Goal: Communication & Community: Answer question/provide support

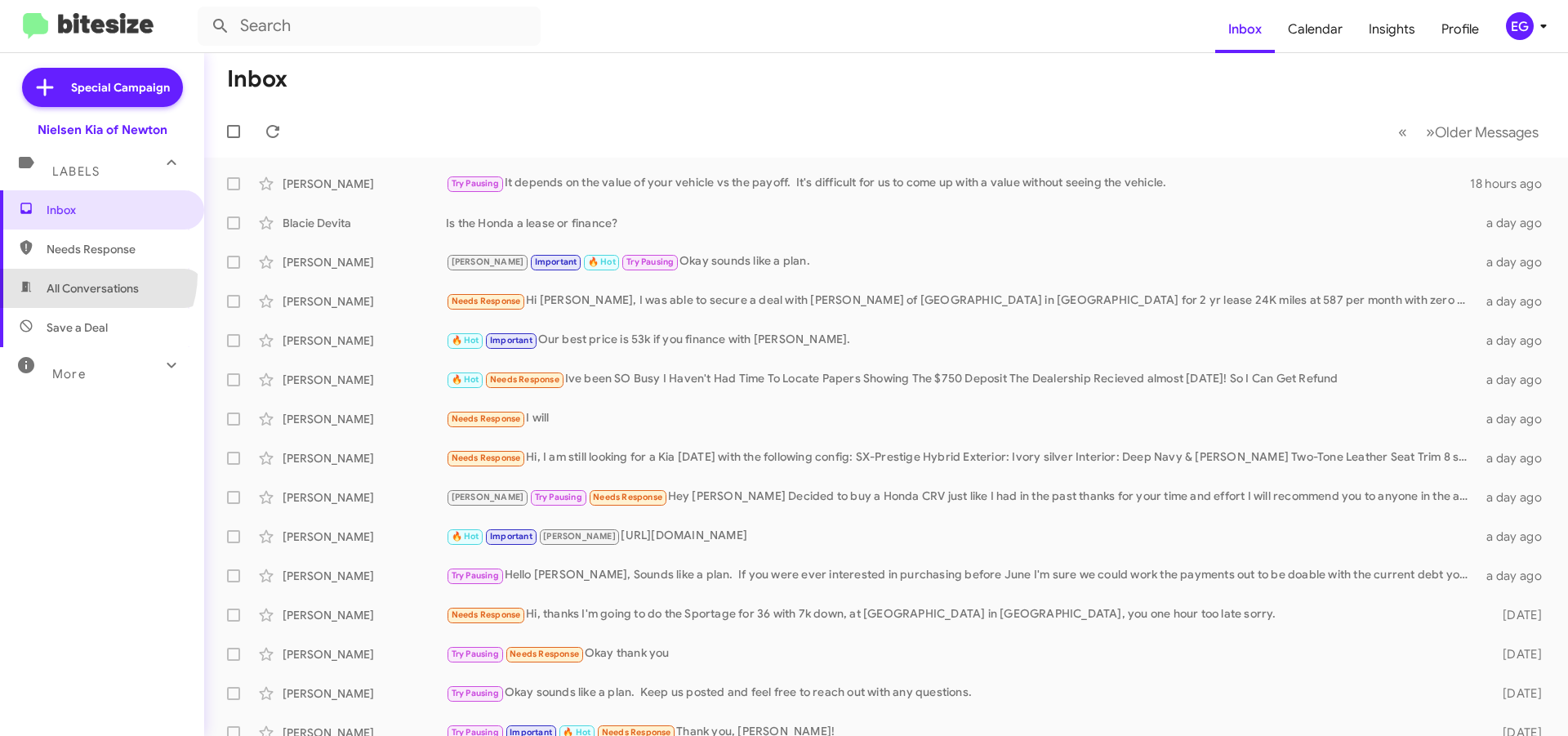
click at [90, 275] on span "All Conversations" at bounding box center [102, 289] width 204 height 39
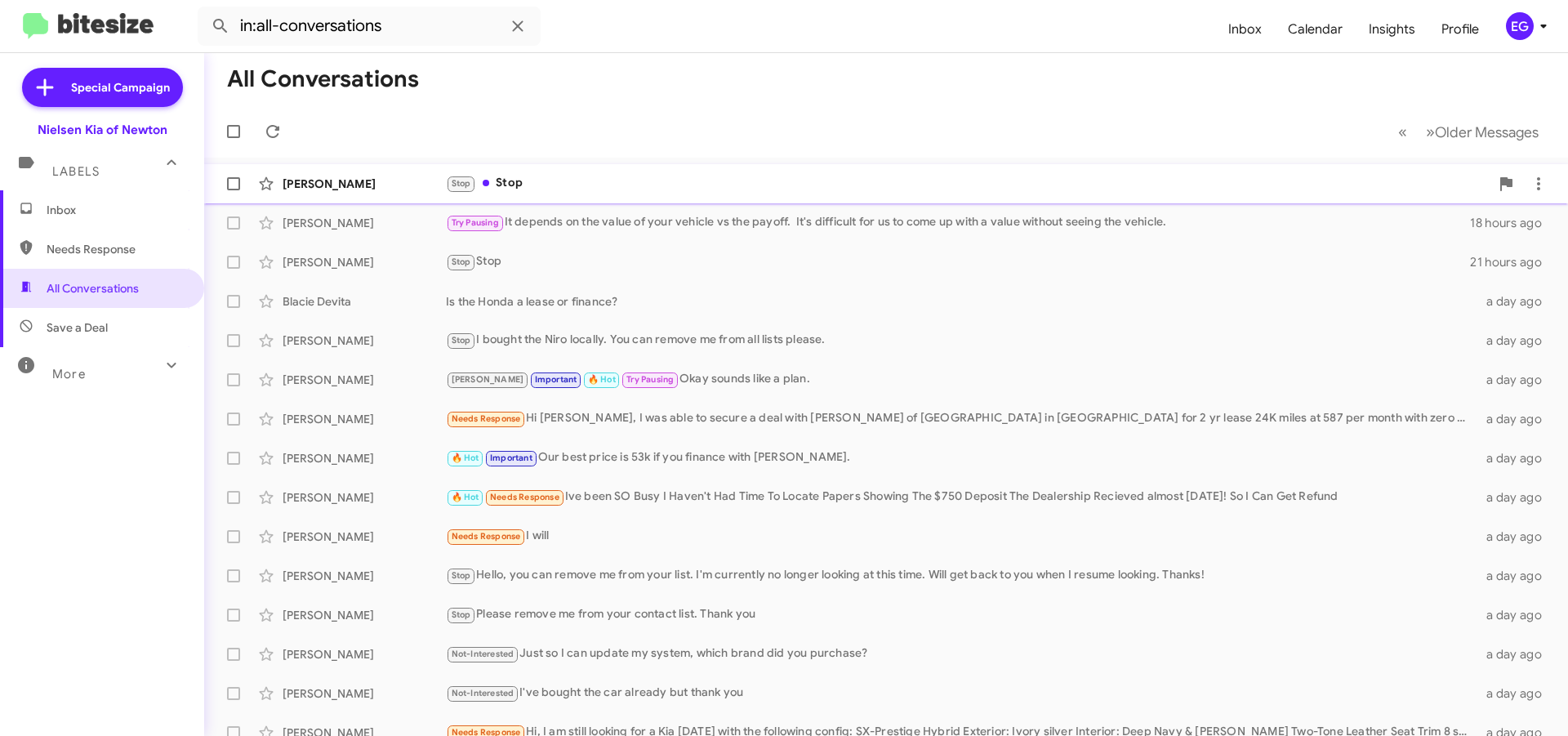
click at [375, 181] on div "[PERSON_NAME]" at bounding box center [364, 183] width 164 height 16
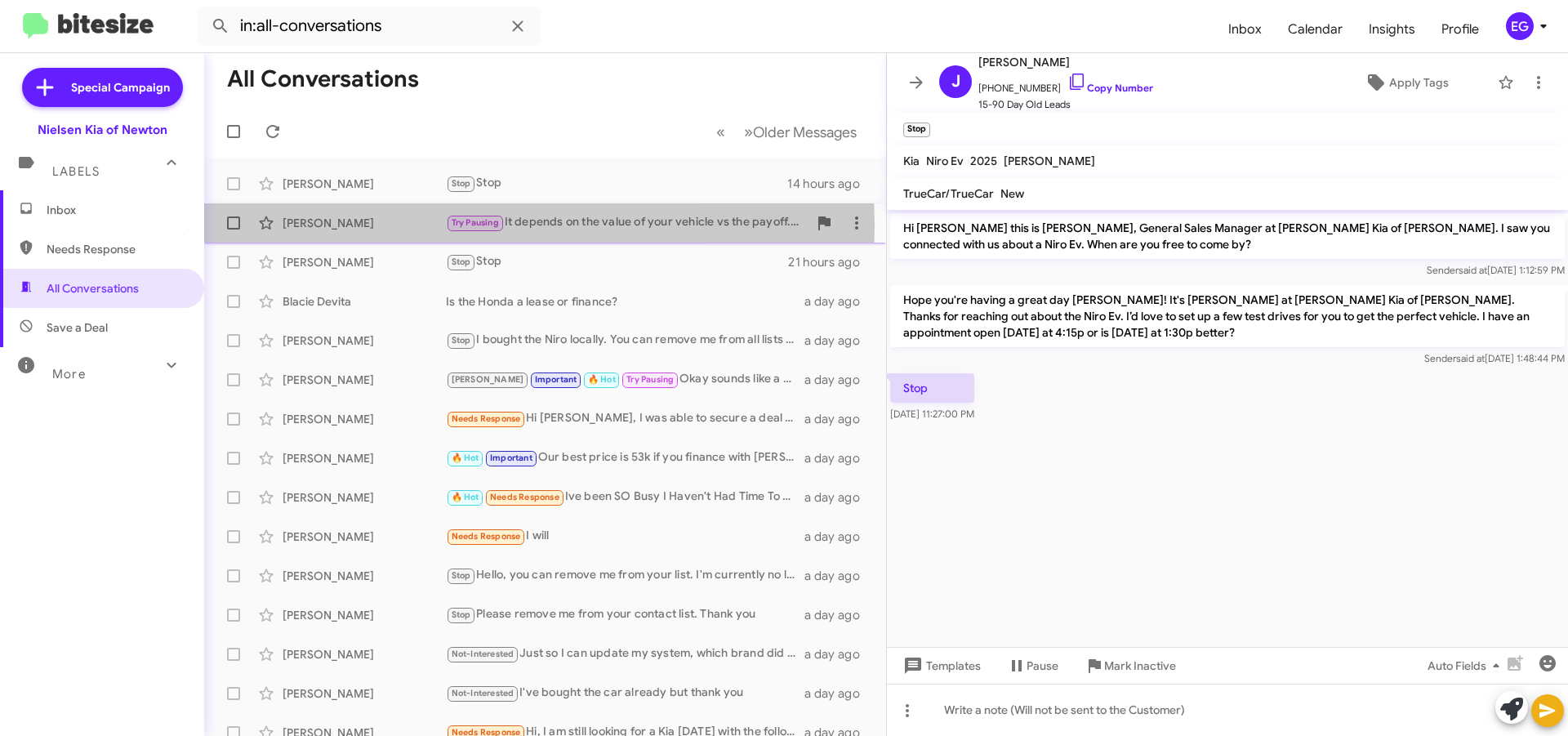
click at [373, 227] on div "[PERSON_NAME]" at bounding box center [364, 223] width 164 height 16
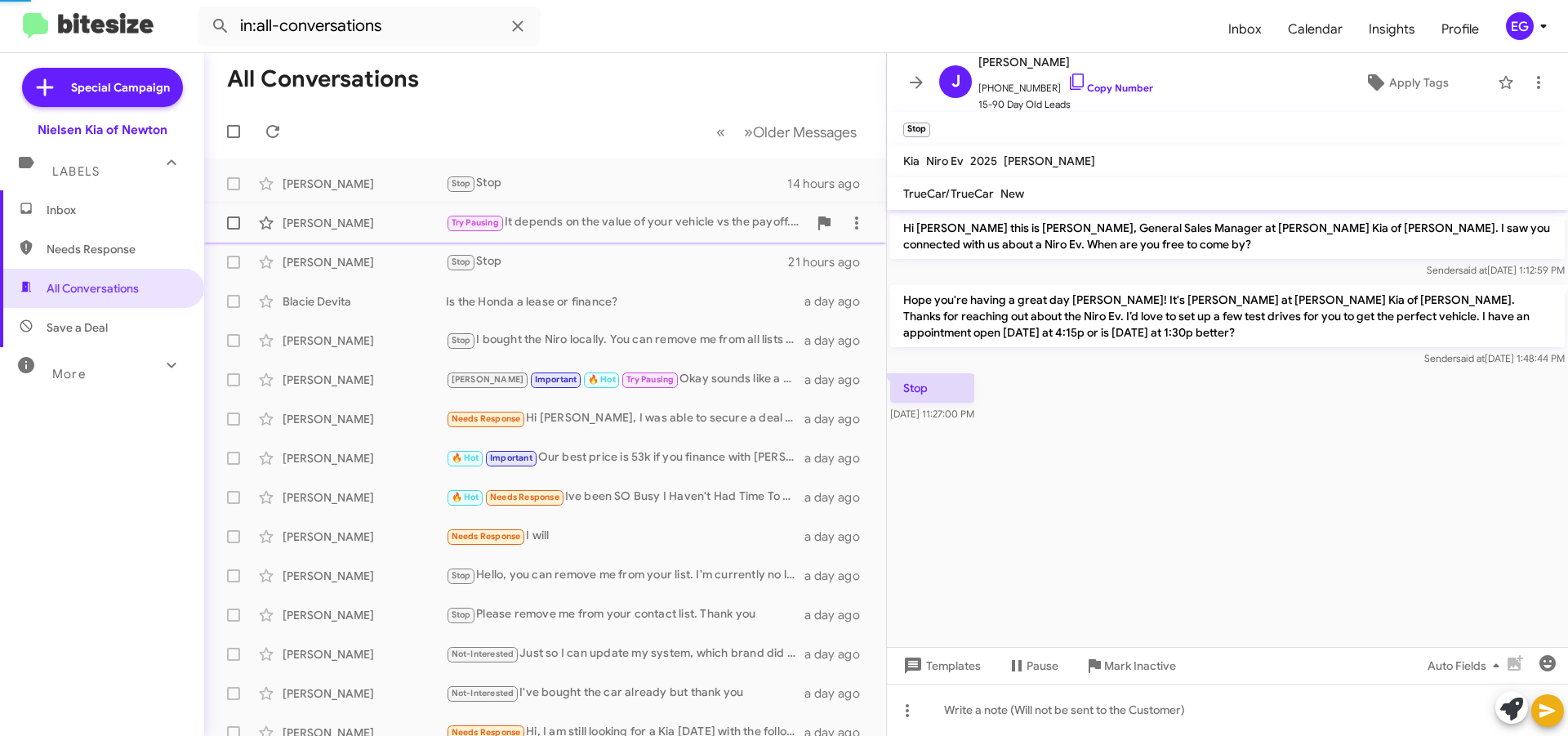
scroll to position [214, 0]
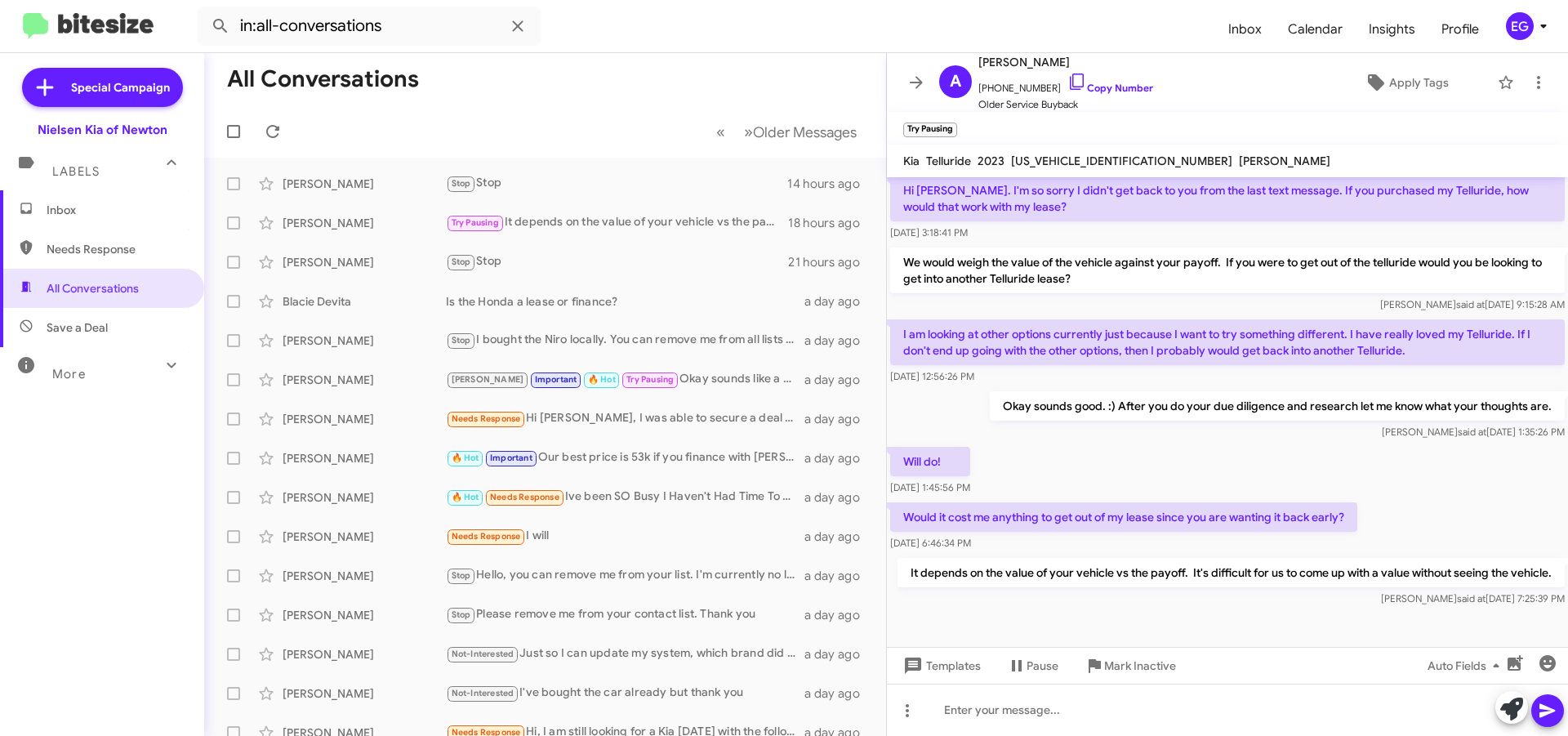
click at [102, 332] on span "Save a Deal" at bounding box center [77, 327] width 61 height 16
type input "in:not-interested"
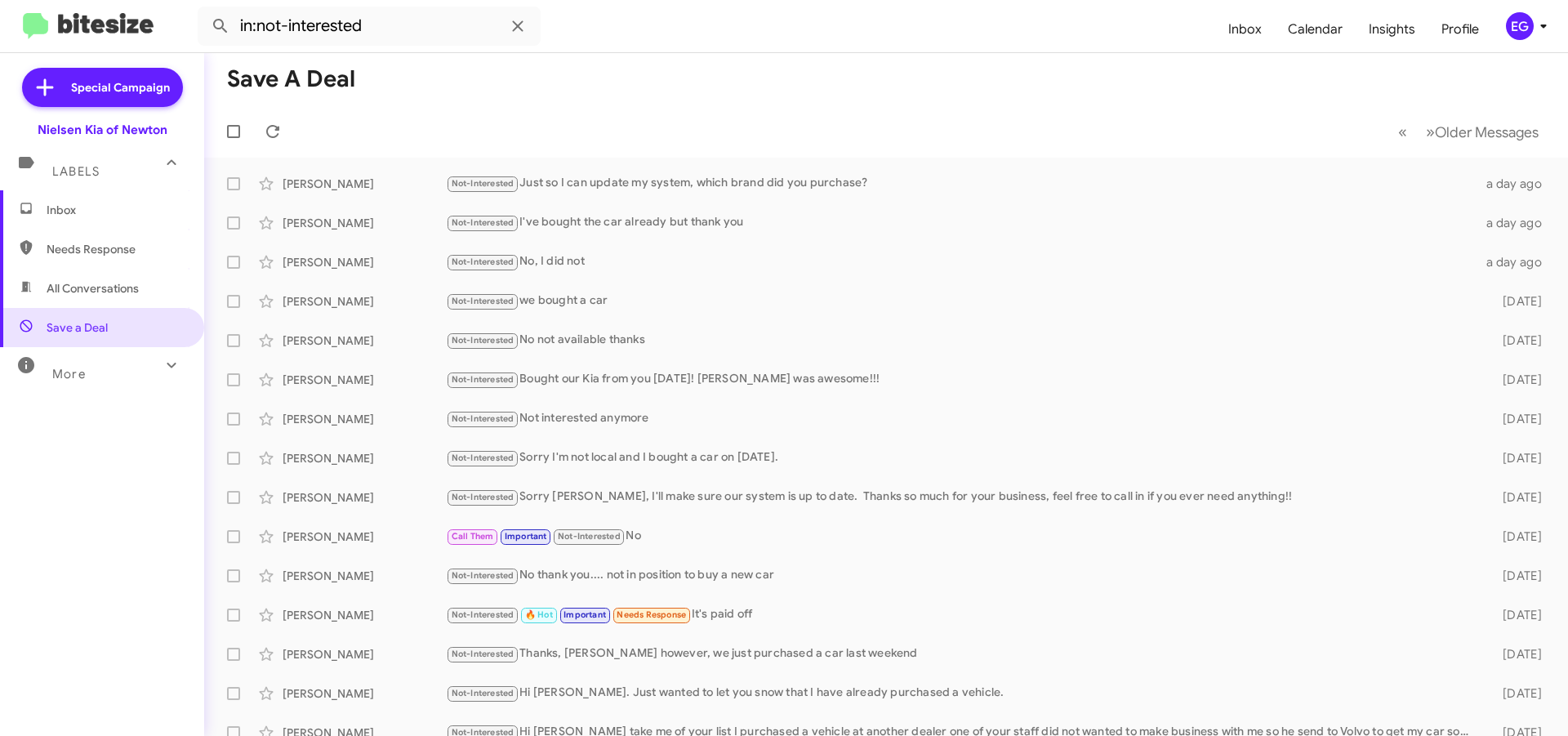
click at [138, 377] on div "More" at bounding box center [86, 367] width 146 height 30
click at [91, 216] on span "Inbox" at bounding box center [116, 210] width 139 height 16
